Goal: Task Accomplishment & Management: Manage account settings

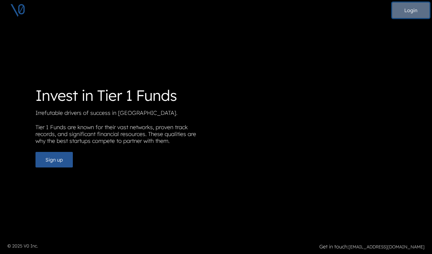
click at [402, 7] on button "Login" at bounding box center [410, 10] width 37 height 16
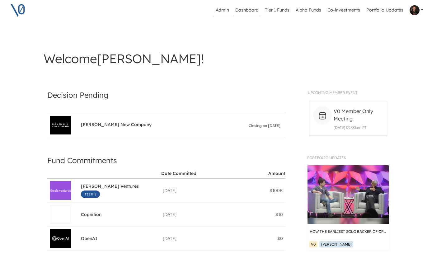
click at [222, 11] on link "Admin" at bounding box center [222, 10] width 18 height 12
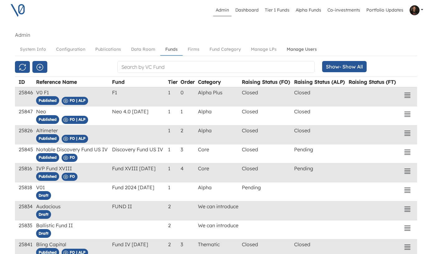
click at [303, 49] on link "Manage Users" at bounding box center [302, 50] width 40 height 12
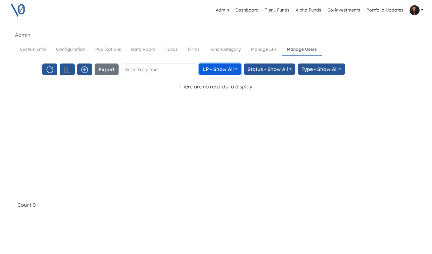
click at [205, 68] on button "LP - Show All" at bounding box center [220, 69] width 42 height 11
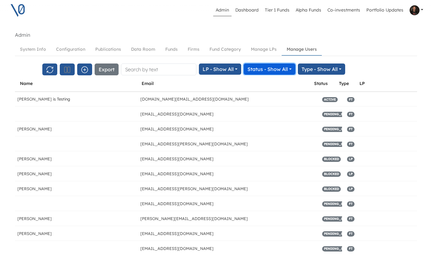
click at [261, 67] on button "Status - Show All" at bounding box center [270, 69] width 52 height 11
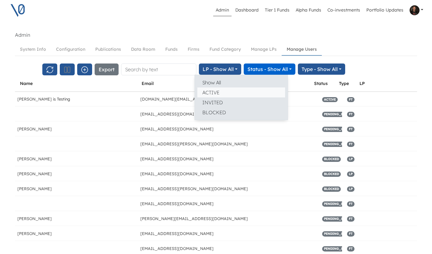
click at [197, 92] on button "ACTIVE" at bounding box center [241, 93] width 88 height 10
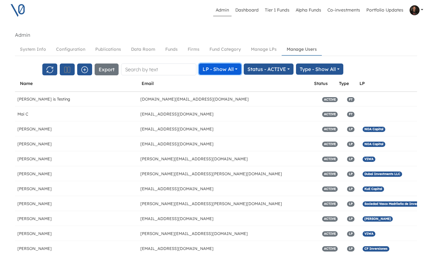
click at [203, 69] on button "LP - Show All" at bounding box center [220, 69] width 42 height 11
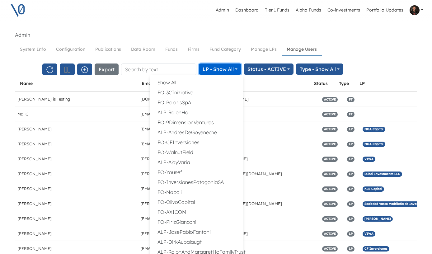
click at [203, 69] on button "LP - Show All" at bounding box center [220, 69] width 42 height 11
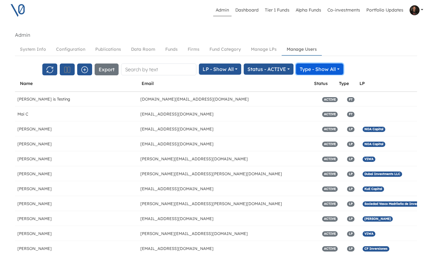
click at [309, 67] on button "Type - Show All" at bounding box center [319, 69] width 47 height 11
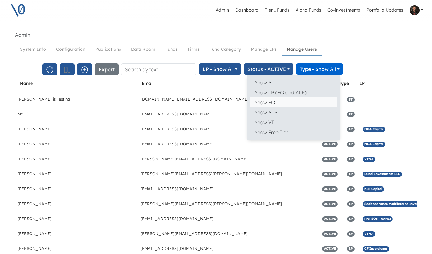
click at [250, 103] on button "Show FO" at bounding box center [294, 102] width 88 height 10
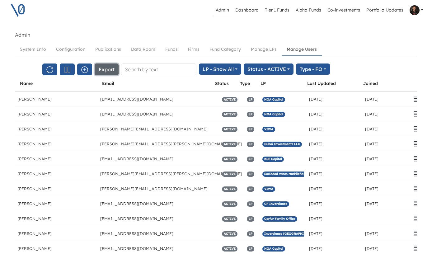
click at [95, 70] on button "Export" at bounding box center [107, 70] width 24 height 12
click at [296, 66] on button "Type - FO" at bounding box center [313, 69] width 34 height 11
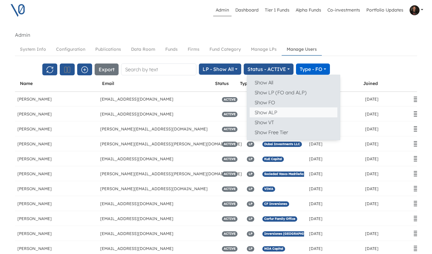
click at [250, 111] on button "Show ALP" at bounding box center [294, 112] width 88 height 10
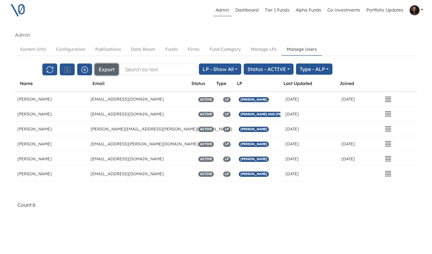
click at [95, 69] on button "Export" at bounding box center [107, 70] width 24 height 12
